Goal: Task Accomplishment & Management: Manage account settings

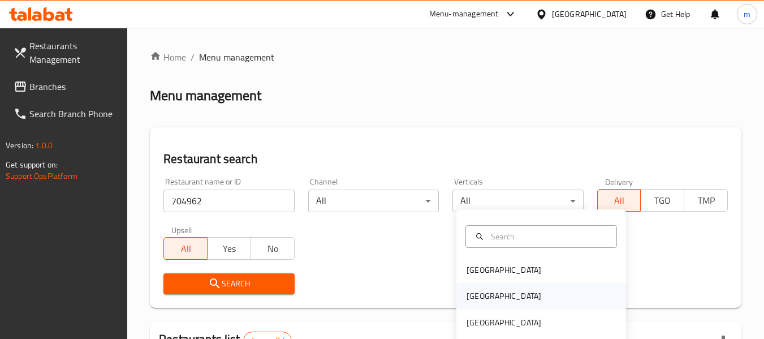
scroll to position [180, 0]
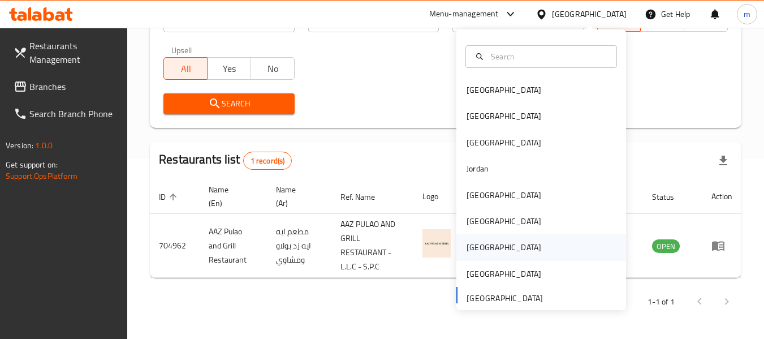
click at [467, 251] on div "[GEOGRAPHIC_DATA]" at bounding box center [504, 247] width 75 height 12
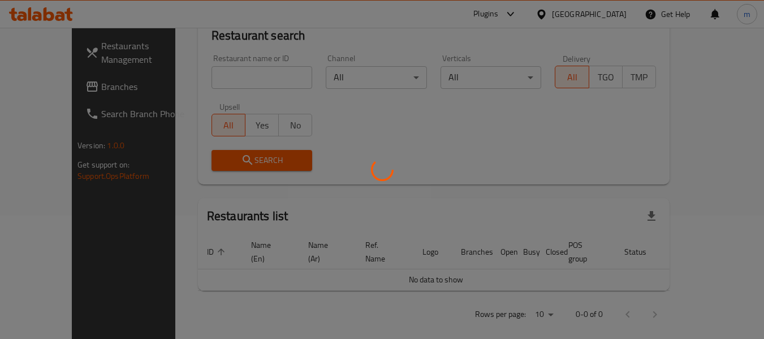
scroll to position [180, 0]
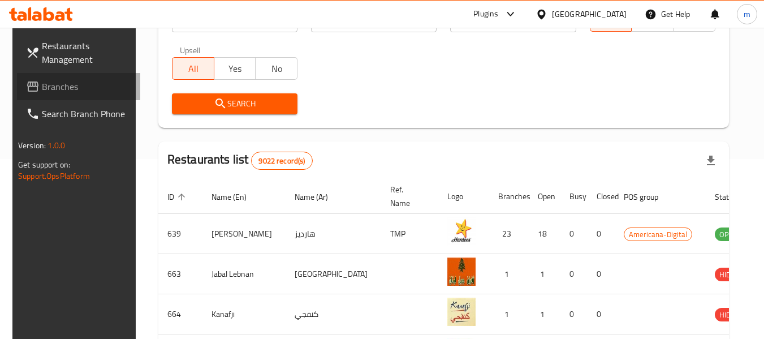
click at [42, 89] on span "Branches" at bounding box center [86, 87] width 89 height 14
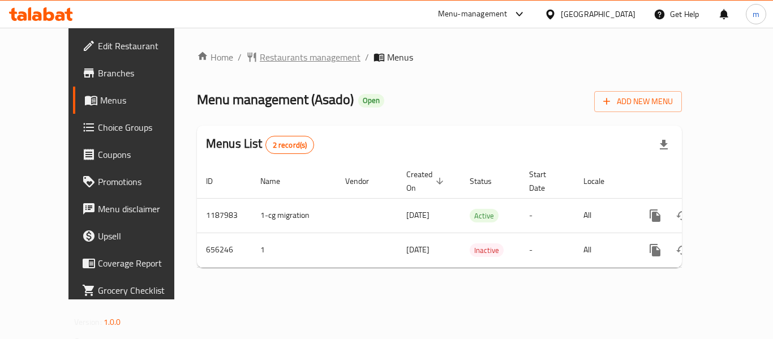
click at [266, 60] on span "Restaurants management" at bounding box center [310, 57] width 101 height 14
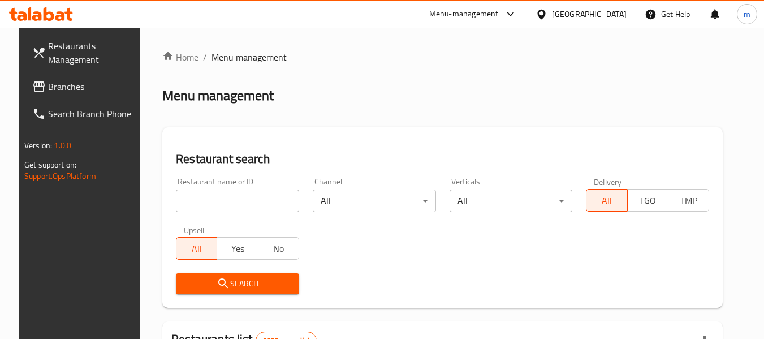
click at [243, 209] on input "search" at bounding box center [237, 200] width 123 height 23
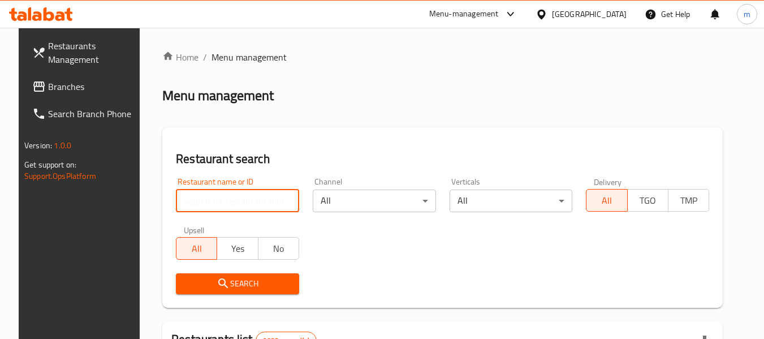
paste input "641580"
type input "641580"
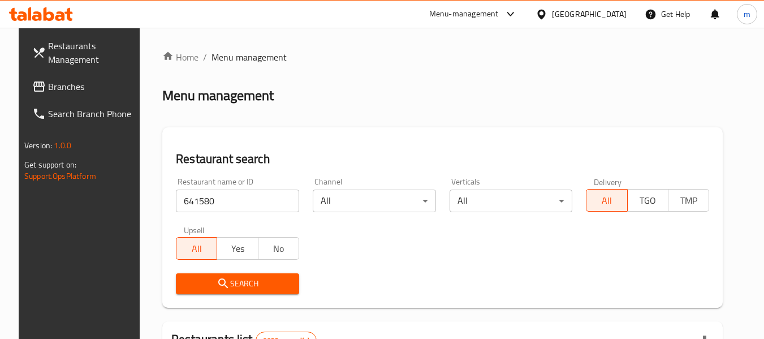
click at [233, 281] on span "Search" at bounding box center [237, 284] width 105 height 14
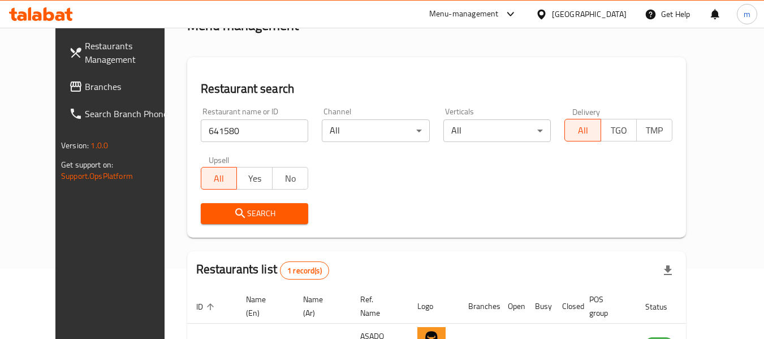
scroll to position [152, 0]
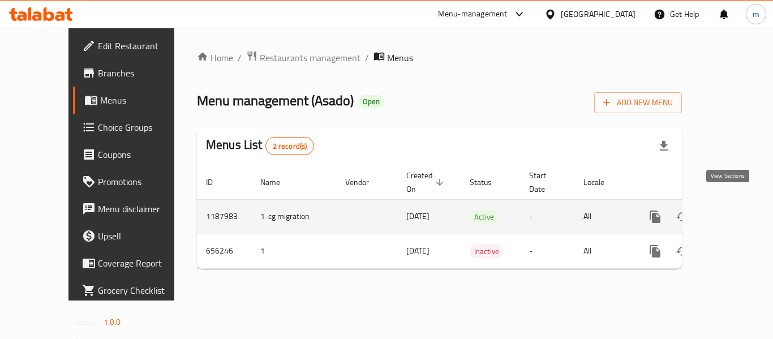
click at [730, 210] on icon "enhanced table" at bounding box center [737, 217] width 14 height 14
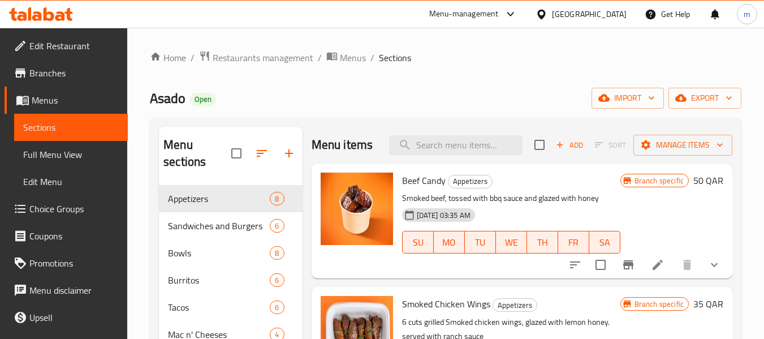
click at [79, 208] on span "Choice Groups" at bounding box center [73, 209] width 89 height 14
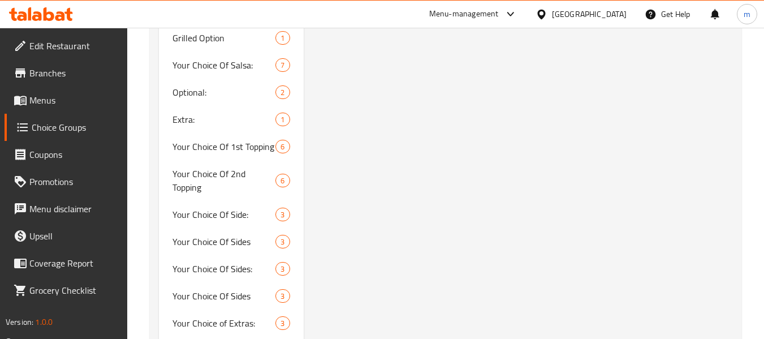
scroll to position [1414, 0]
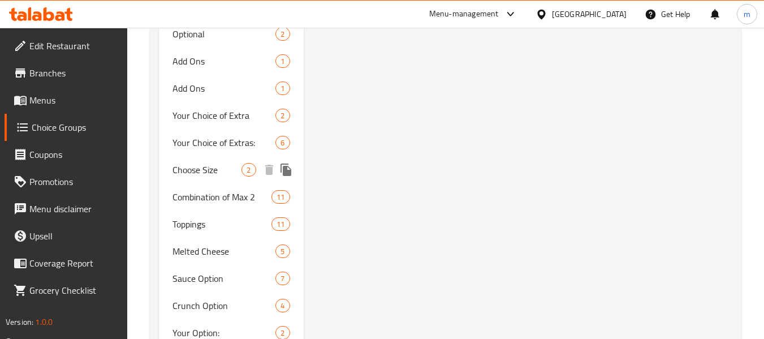
click at [222, 167] on span "Choose Size" at bounding box center [207, 170] width 69 height 14
type input "Choose Size"
type input "اختر الحجم"
type input "1"
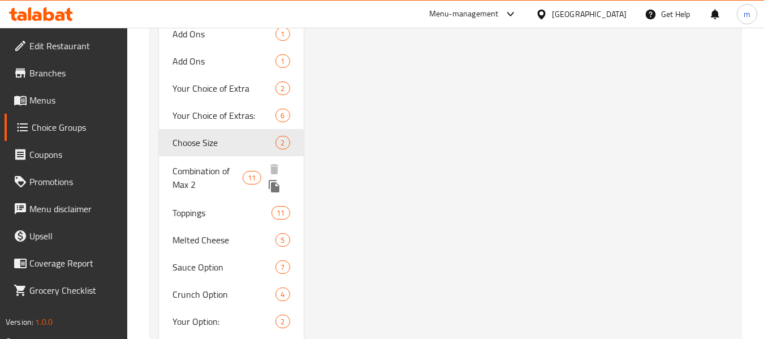
scroll to position [817, 0]
click at [219, 169] on span "Combination of Max 2" at bounding box center [208, 176] width 70 height 27
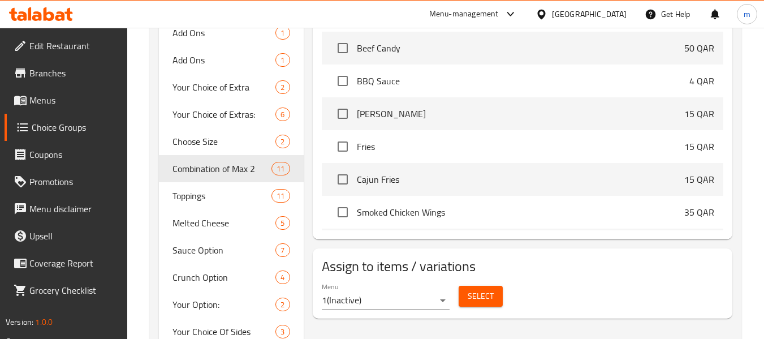
type input "Combination of Max 2"
type input "مزيج من الحد الأقصى 2"
type input "0"
type input "2"
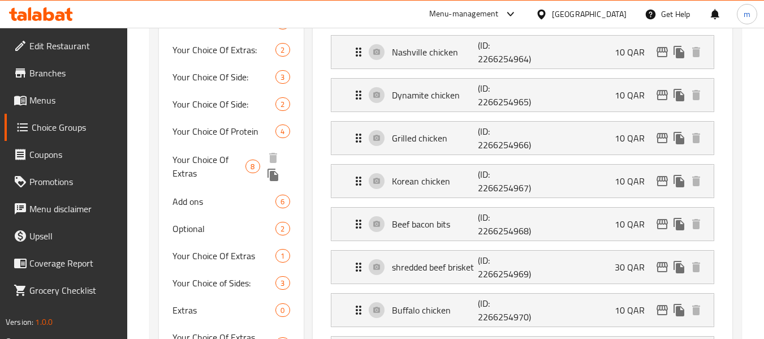
scroll to position [364, 0]
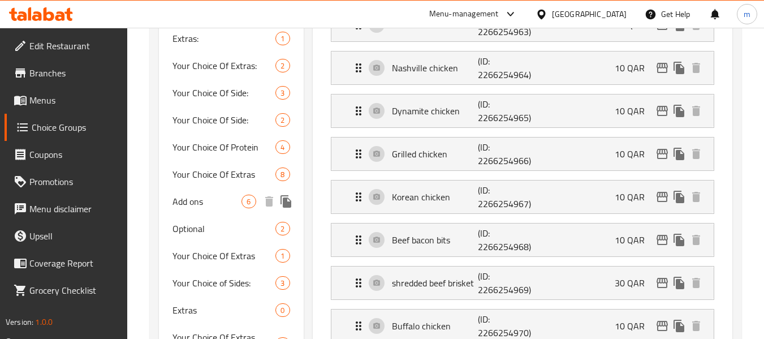
click at [184, 202] on span "Add ons" at bounding box center [207, 202] width 69 height 14
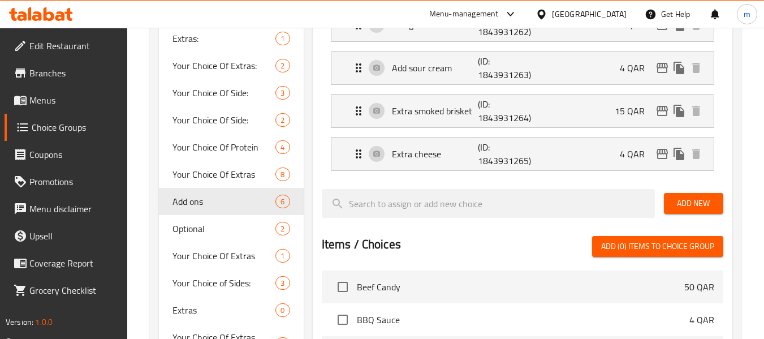
type input "Add ons"
type input "."
type input "6"
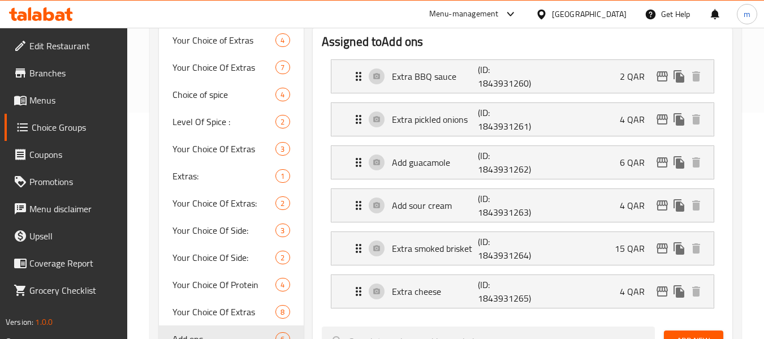
scroll to position [680, 0]
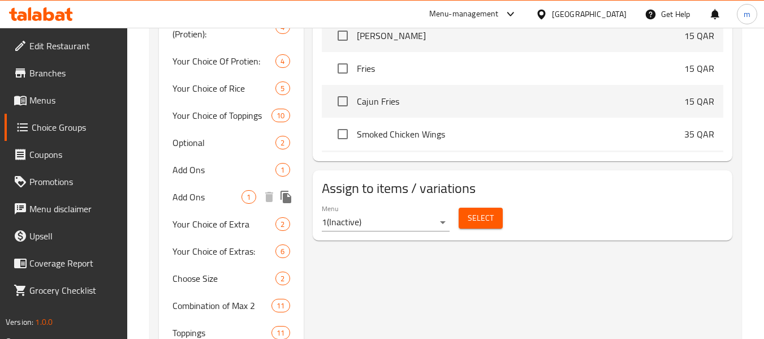
click at [189, 199] on span "Add Ons" at bounding box center [207, 197] width 69 height 14
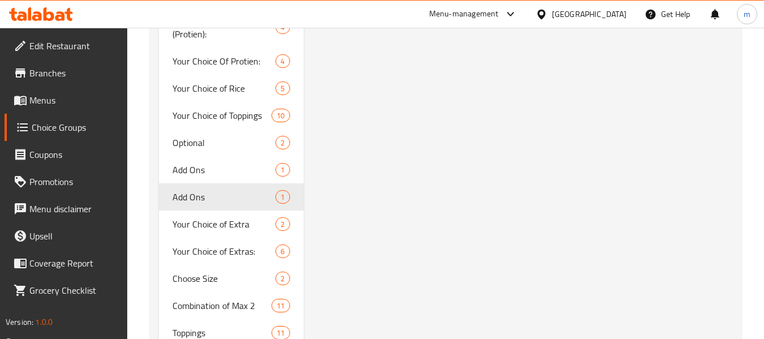
type input "Add Ons"
type input "إضافات"
type input "1"
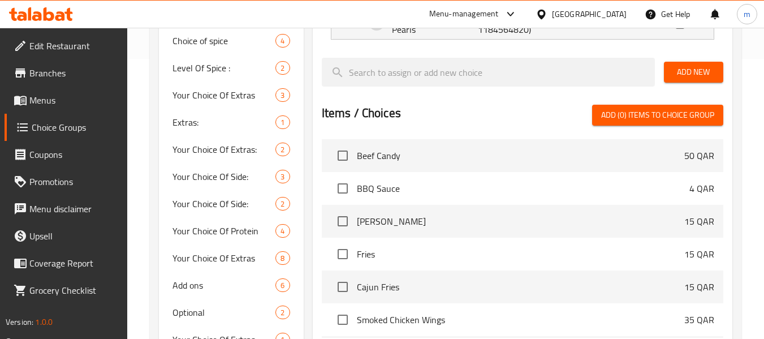
scroll to position [339, 0]
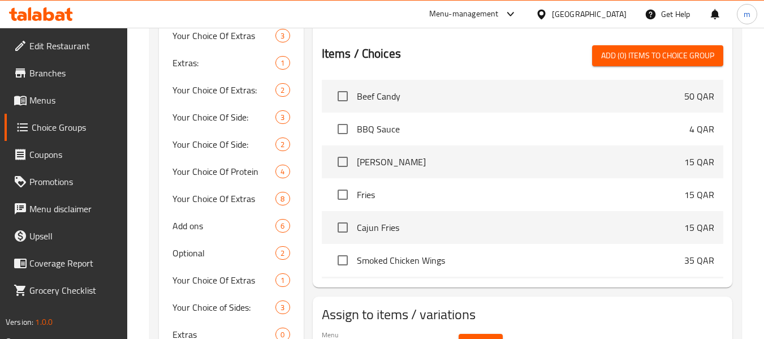
click at [365, 15] on div "Menu-management [GEOGRAPHIC_DATA] Get Help m" at bounding box center [382, 14] width 764 height 27
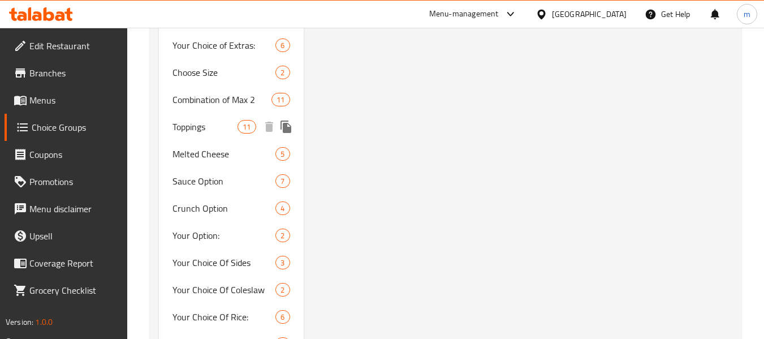
scroll to position [871, 0]
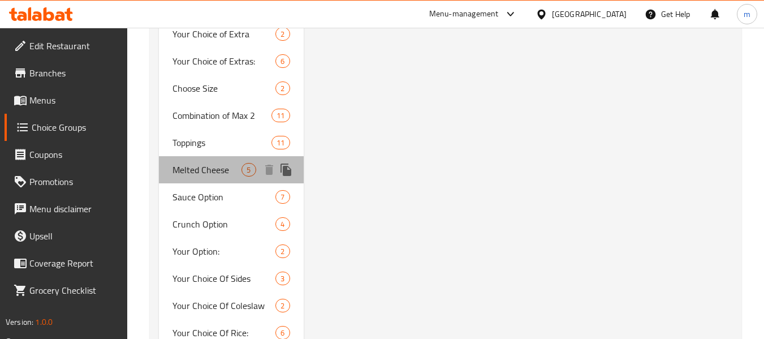
click at [218, 167] on span "Melted Cheese" at bounding box center [207, 170] width 69 height 14
type input "Melted Cheese"
type input "جبن مذاب"
type input "2"
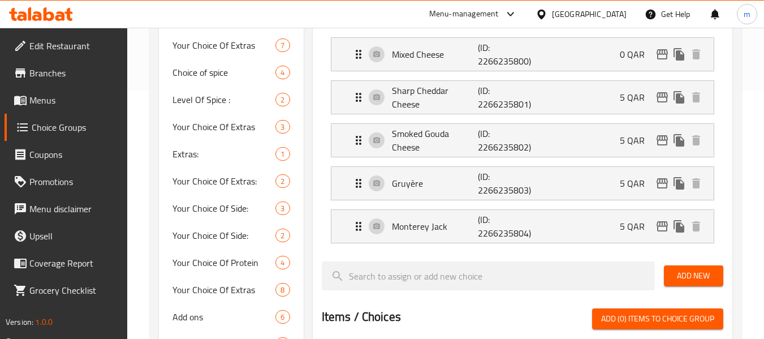
scroll to position [898, 0]
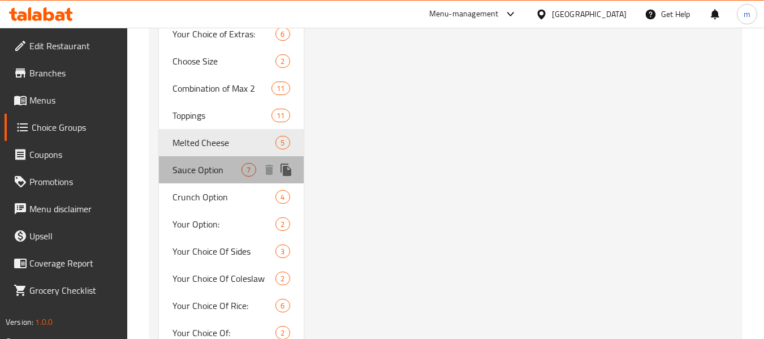
click at [202, 169] on span "Sauce Option" at bounding box center [207, 170] width 69 height 14
type input "Sauce Option"
type input "خيار الصلصة"
type input "1"
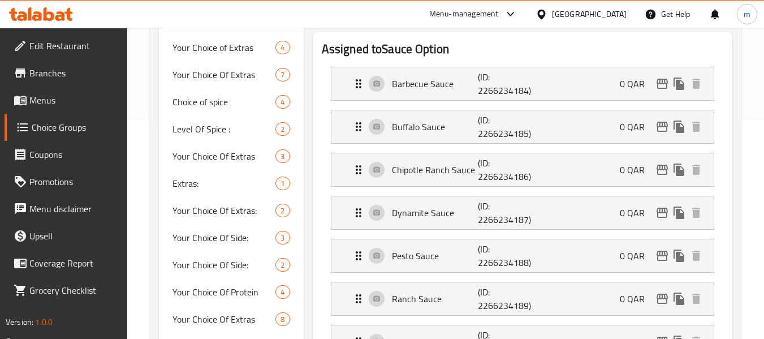
scroll to position [925, 0]
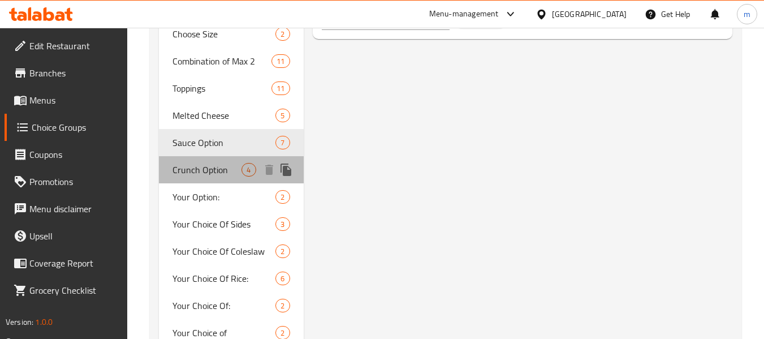
click at [193, 160] on div "Crunch Option 4" at bounding box center [231, 169] width 144 height 27
type input "Crunch Option"
type input "خيار كرانش"
type input "0"
type input "4"
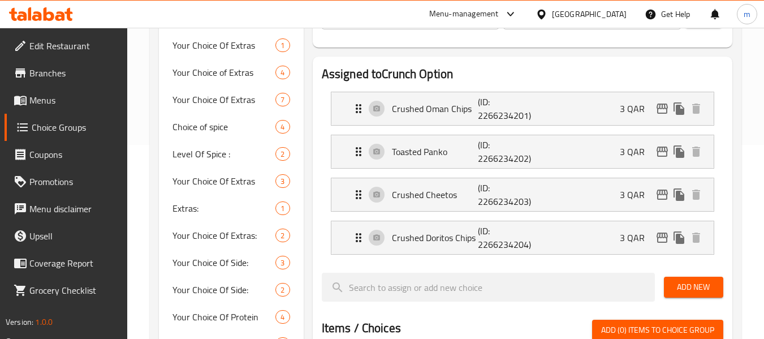
scroll to position [133, 0]
